Goal: Check status: Check status

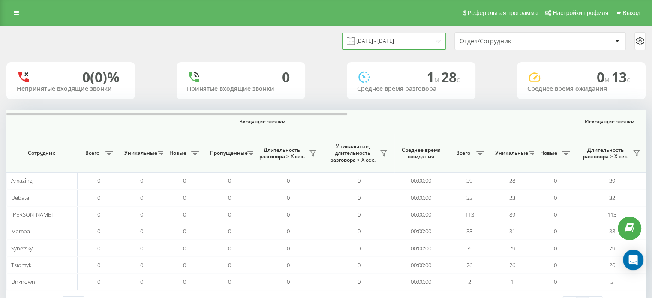
click at [369, 42] on input "22.09.2025 - 22.09.2025" at bounding box center [394, 41] width 104 height 17
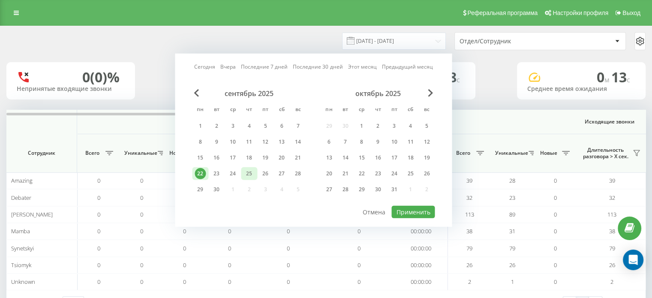
drag, startPoint x: 213, startPoint y: 173, endPoint x: 246, endPoint y: 175, distance: 33.6
click at [213, 173] on div "23" at bounding box center [216, 173] width 11 height 11
click at [416, 211] on button "Применить" at bounding box center [413, 212] width 43 height 12
type input "[DATE] - [DATE]"
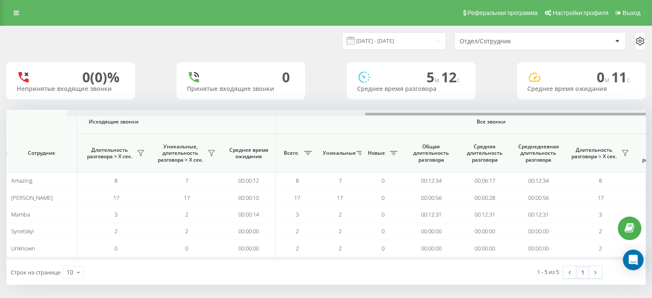
scroll to position [0, 557]
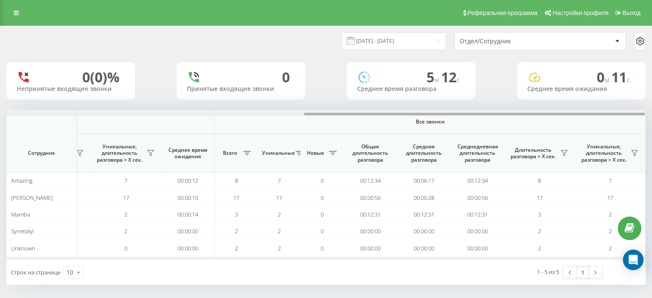
drag, startPoint x: 334, startPoint y: 114, endPoint x: 642, endPoint y: 114, distance: 308.0
click at [642, 114] on div at bounding box center [474, 114] width 341 height 3
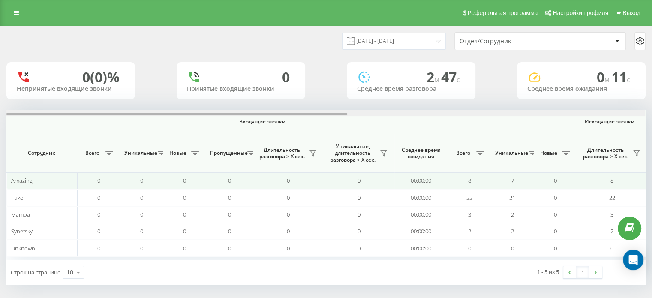
drag, startPoint x: 327, startPoint y: 113, endPoint x: 193, endPoint y: 173, distance: 146.9
click at [193, 173] on div "Входящие звонки Исходящие звонки Все звонки Сотрудник Всего Уникальные Новые Пр…" at bounding box center [326, 185] width 640 height 150
